Goal: Task Accomplishment & Management: Use online tool/utility

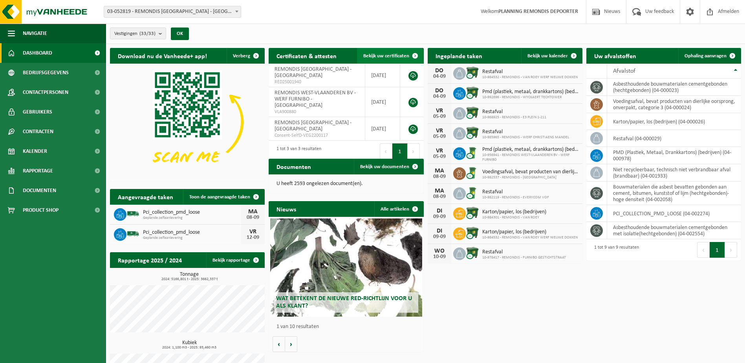
click at [397, 58] on span "Bekijk uw certificaten" at bounding box center [386, 55] width 46 height 5
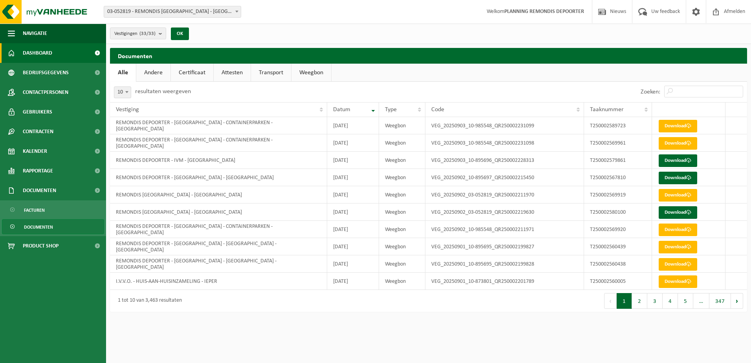
click at [51, 57] on span "Dashboard" at bounding box center [37, 53] width 29 height 20
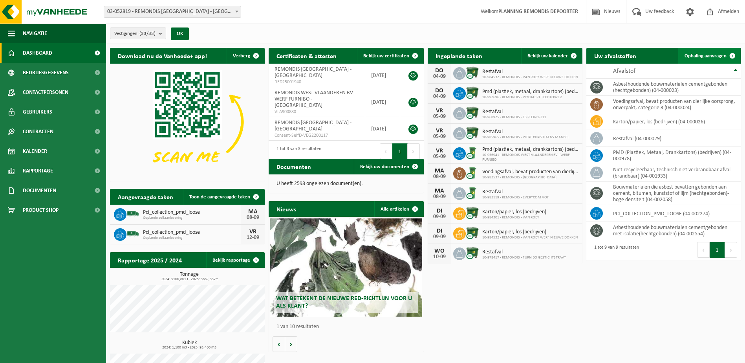
click at [719, 50] on link "Ophaling aanvragen" at bounding box center [710, 56] width 62 height 16
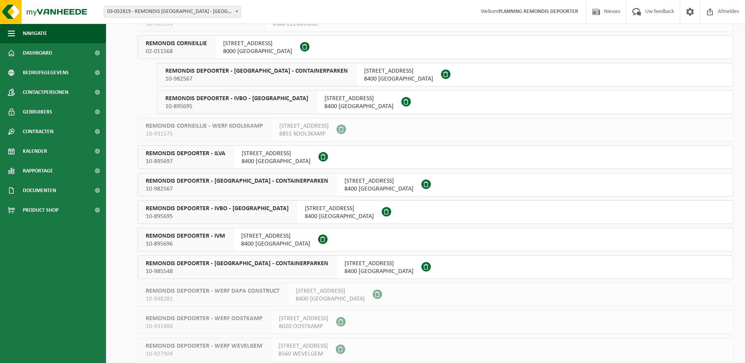
scroll to position [550, 0]
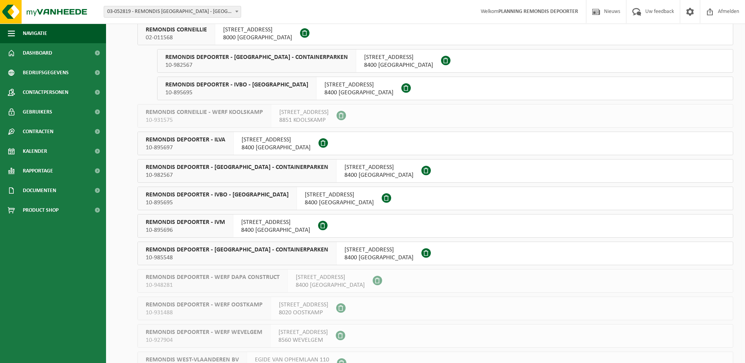
click at [226, 140] on div "REMONDIS DEPOORTER - ILVA 10-895697" at bounding box center [186, 143] width 96 height 23
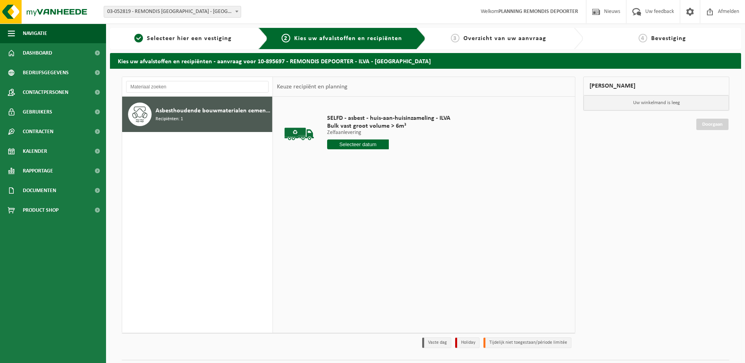
click at [373, 143] on input "text" at bounding box center [358, 144] width 62 height 10
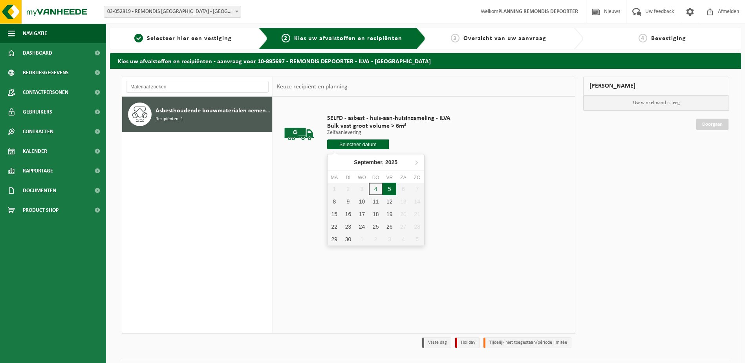
click at [387, 191] on div "5" at bounding box center [390, 189] width 14 height 13
type input "Van [DATE]"
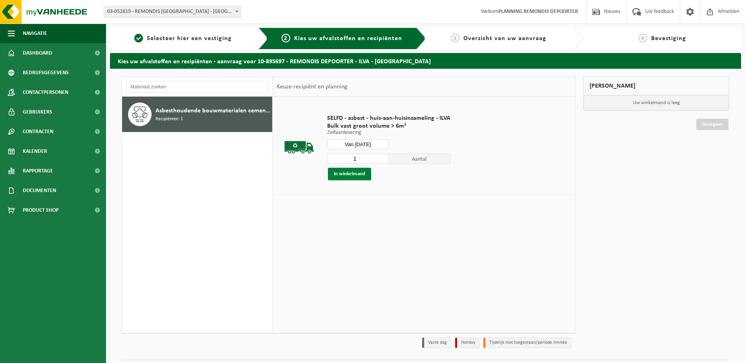
click at [361, 175] on button "In winkelmand" at bounding box center [349, 174] width 43 height 13
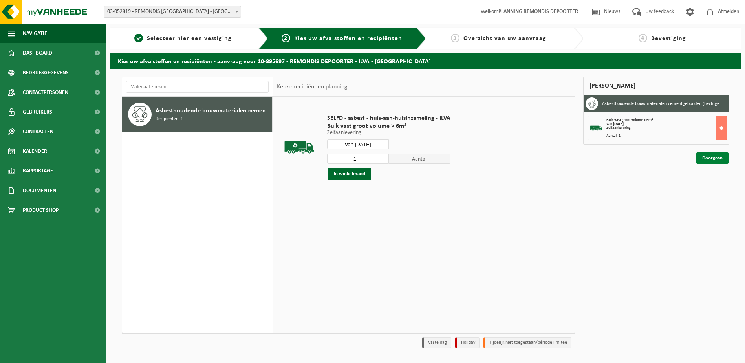
click at [720, 153] on link "Doorgaan" at bounding box center [713, 157] width 32 height 11
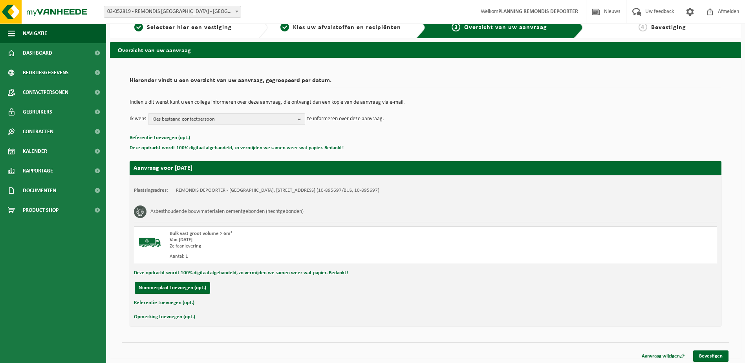
scroll to position [14, 0]
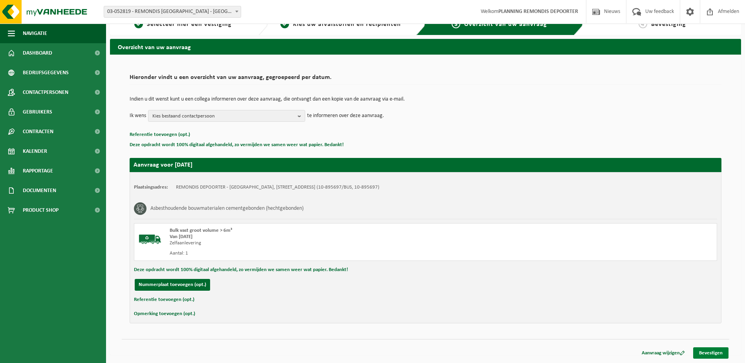
click at [723, 351] on link "Bevestigen" at bounding box center [710, 352] width 35 height 11
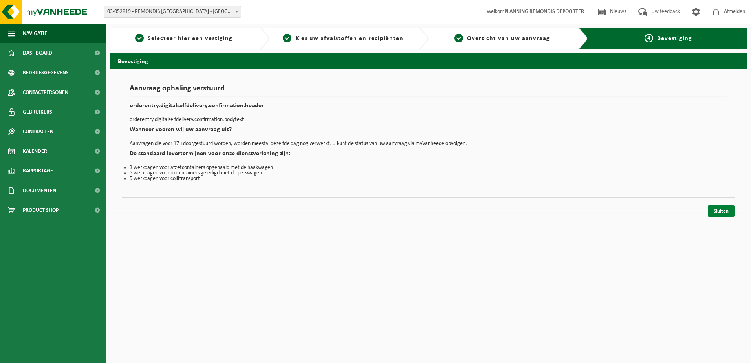
click at [730, 211] on link "Sluiten" at bounding box center [721, 210] width 27 height 11
